Goal: Transaction & Acquisition: Purchase product/service

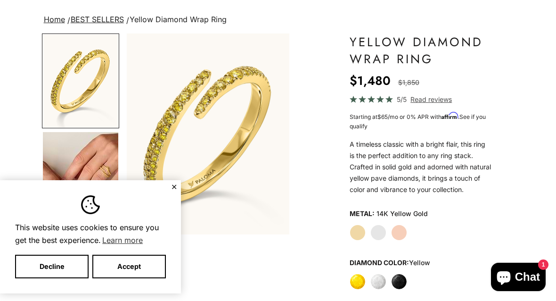
scroll to position [76, 0]
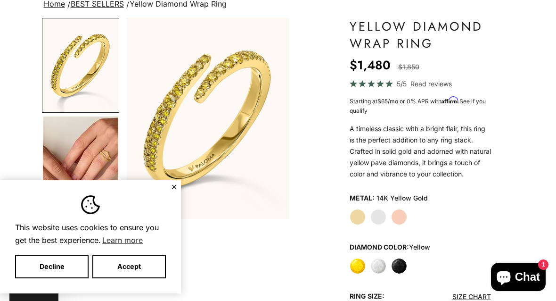
click at [111, 150] on img "Go to item 4" at bounding box center [80, 162] width 75 height 93
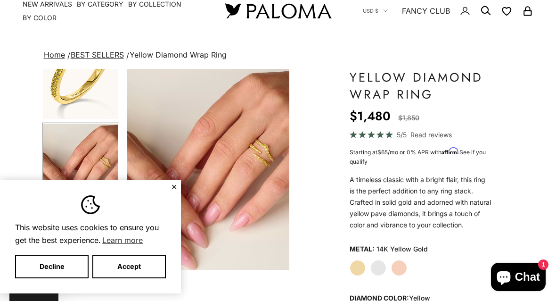
scroll to position [0, 0]
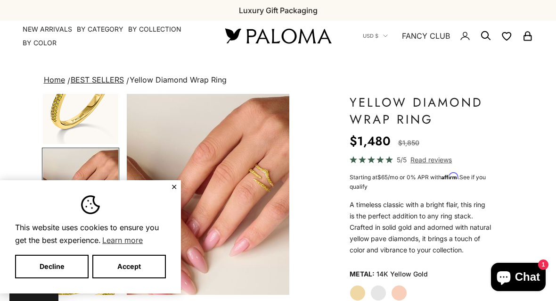
click at [63, 77] on link "Home" at bounding box center [54, 79] width 21 height 9
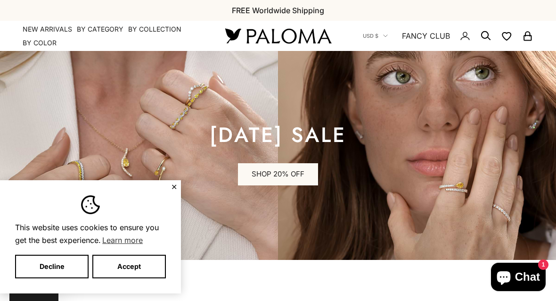
scroll to position [18, 0]
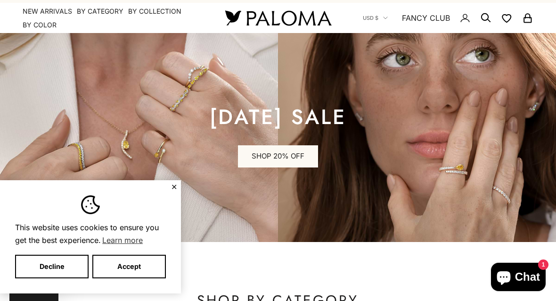
click at [176, 186] on button "✕" at bounding box center [174, 187] width 6 height 6
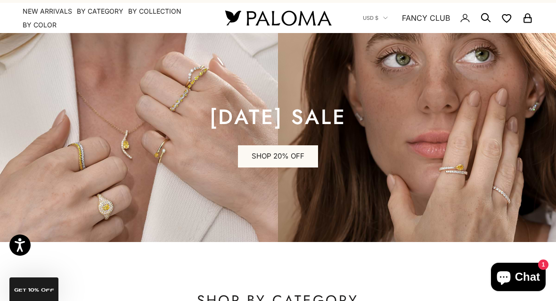
scroll to position [41, 0]
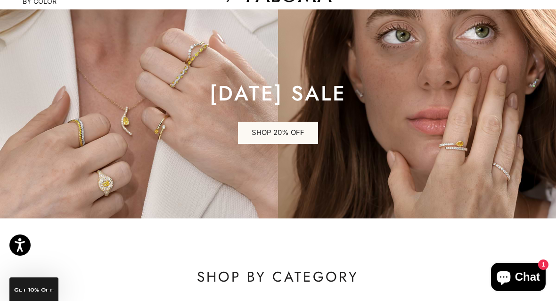
click at [97, 125] on img at bounding box center [278, 113] width 556 height 209
click at [262, 131] on link "SHOP 20% OFF" at bounding box center [278, 133] width 80 height 23
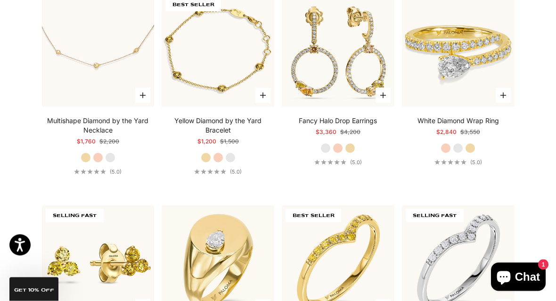
scroll to position [2153, 0]
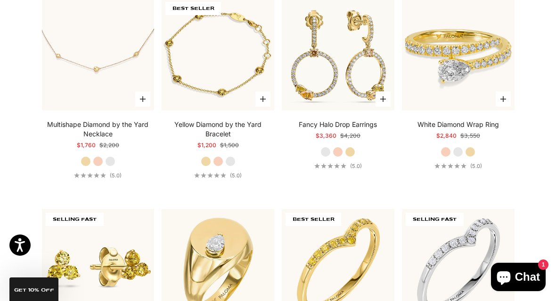
click at [266, 65] on video "#YellowGold\a#RoseGold\a#WhiteGold" at bounding box center [218, 54] width 124 height 124
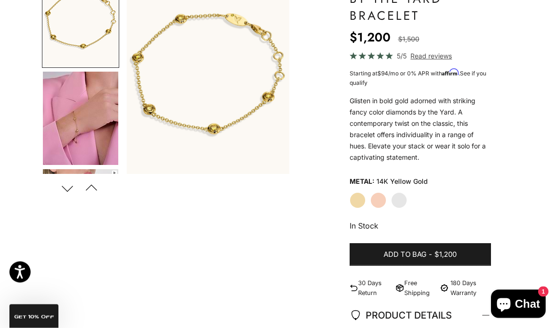
scroll to position [126, 0]
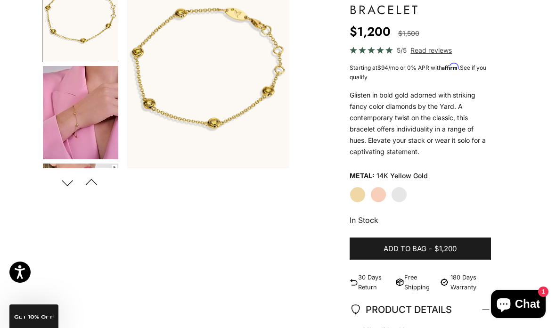
click at [103, 119] on img "Go to item 4" at bounding box center [80, 112] width 75 height 93
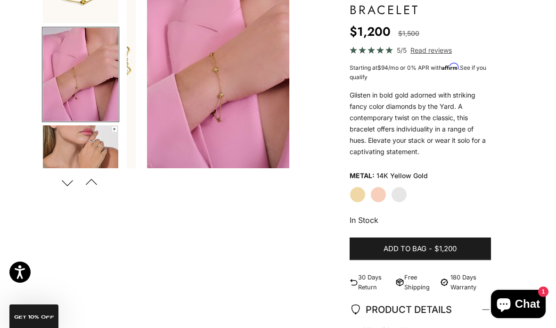
scroll to position [0, 174]
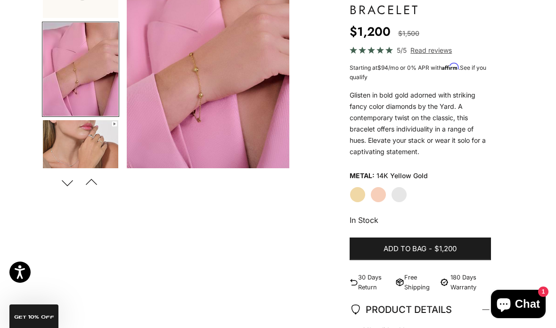
click at [378, 192] on label "Rose Gold" at bounding box center [378, 195] width 16 height 16
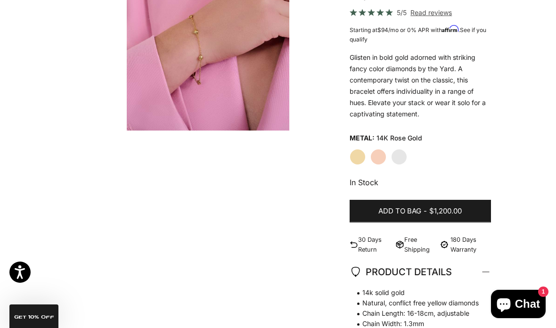
click at [387, 151] on div "Yellow Gold Rose Gold White Gold" at bounding box center [420, 157] width 141 height 16
click at [403, 153] on label "White Gold" at bounding box center [399, 157] width 16 height 16
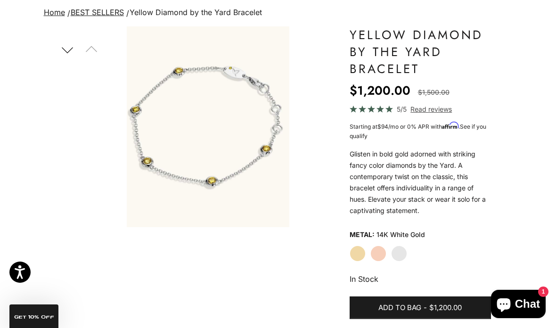
scroll to position [67, 0]
click at [382, 251] on label "Rose Gold" at bounding box center [378, 254] width 16 height 16
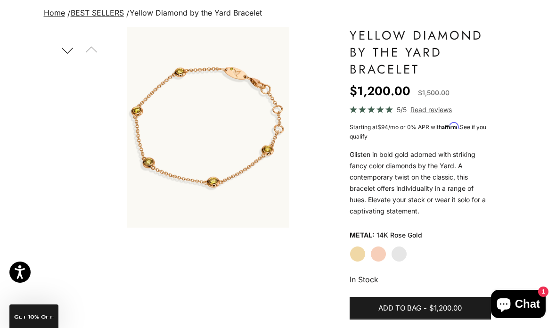
scroll to position [105, 0]
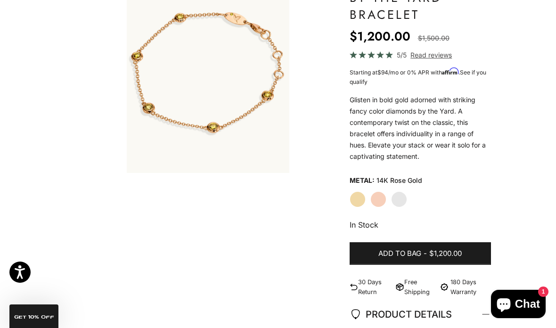
click at [403, 202] on label "White Gold" at bounding box center [399, 199] width 16 height 16
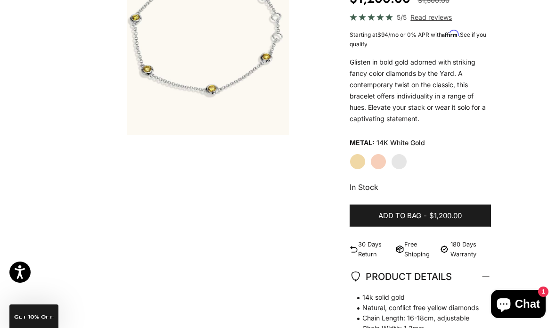
scroll to position [47, 0]
click at [402, 163] on label "White Gold" at bounding box center [399, 162] width 16 height 16
click at [364, 161] on label "Yellow Gold" at bounding box center [358, 162] width 16 height 16
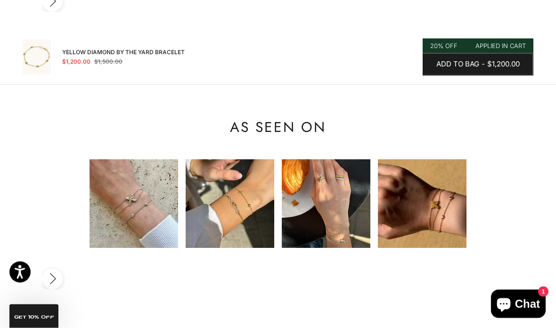
scroll to position [943, 0]
click at [156, 159] on img at bounding box center [134, 203] width 89 height 89
click at [162, 159] on img at bounding box center [134, 203] width 89 height 89
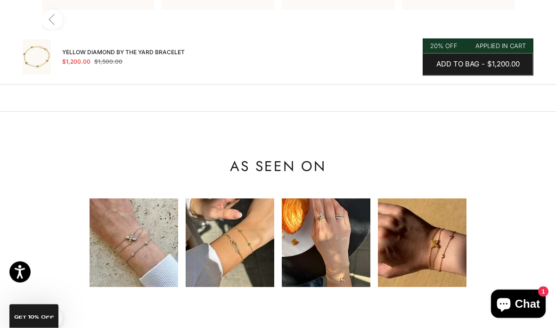
scroll to position [901, 0]
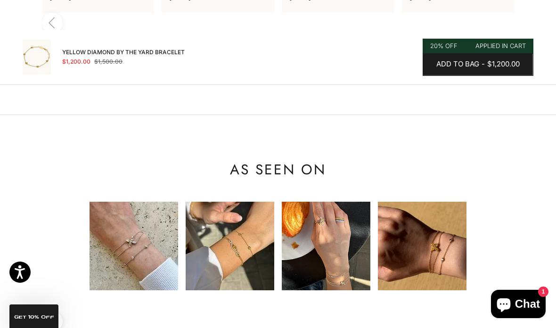
click at [244, 202] on img at bounding box center [230, 246] width 89 height 89
click at [248, 202] on img at bounding box center [230, 246] width 89 height 89
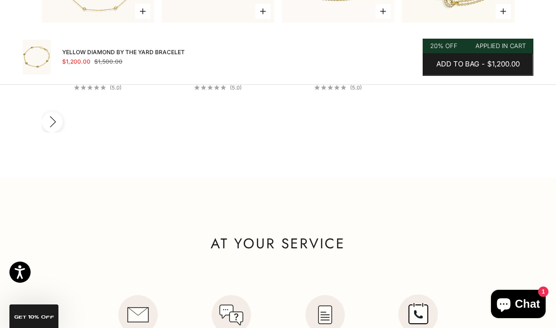
scroll to position [1457, 0]
